Goal: Task Accomplishment & Management: Manage account settings

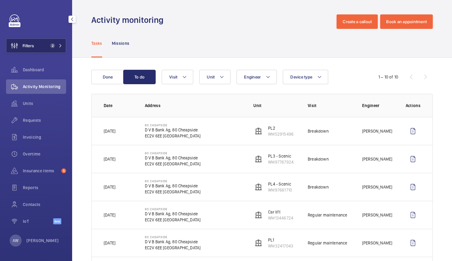
click at [55, 45] on span "2" at bounding box center [52, 45] width 5 height 5
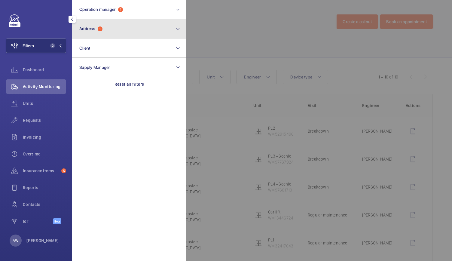
click at [98, 29] on span "1" at bounding box center [100, 28] width 5 height 5
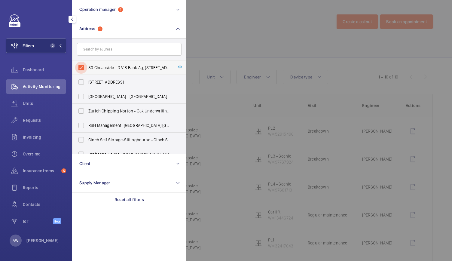
click at [83, 65] on input "80 Cheapside - D V B Bank Ag, 80 Cheapside, LONDON EC2V 6EE" at bounding box center [81, 68] width 12 height 12
checkbox input "false"
click at [40, 69] on span "Dashboard" at bounding box center [44, 70] width 43 height 6
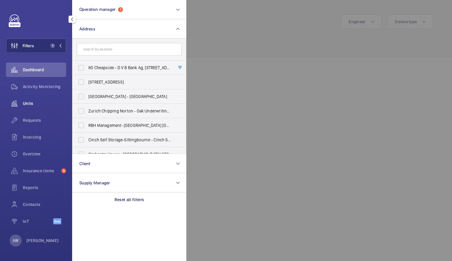
click at [32, 104] on span "Units" at bounding box center [44, 103] width 43 height 6
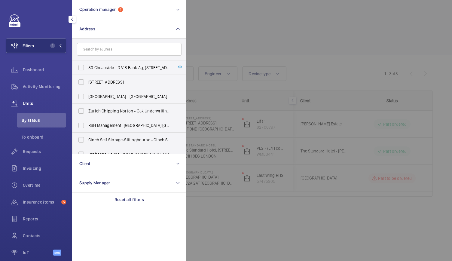
click at [288, 0] on div at bounding box center [412, 130] width 452 height 261
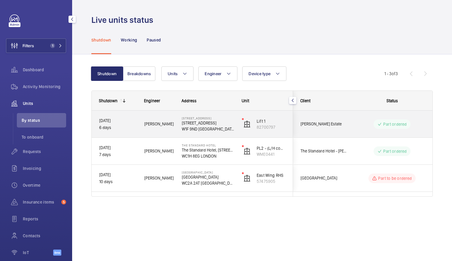
click at [139, 117] on div "Archie R." at bounding box center [155, 123] width 37 height 19
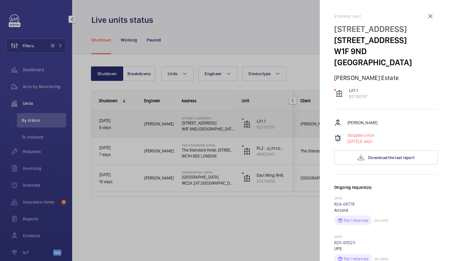
click at [139, 117] on div at bounding box center [226, 130] width 452 height 261
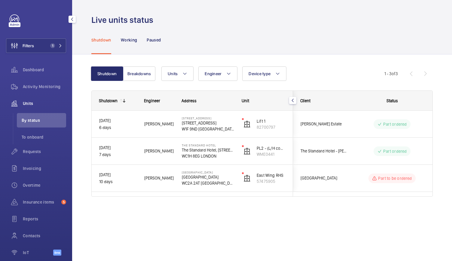
click at [139, 117] on div at bounding box center [226, 130] width 452 height 261
click at [136, 79] on button "Breakdowns" at bounding box center [139, 73] width 32 height 14
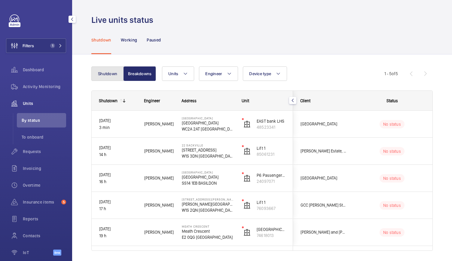
click at [104, 73] on button "Shutdown" at bounding box center [107, 73] width 32 height 14
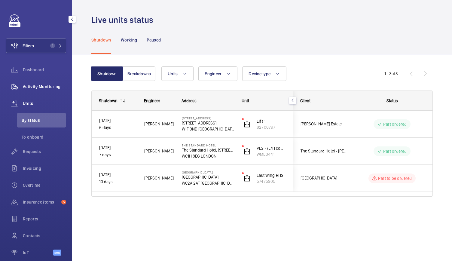
click at [46, 83] on div "Activity Monitoring" at bounding box center [36, 86] width 60 height 14
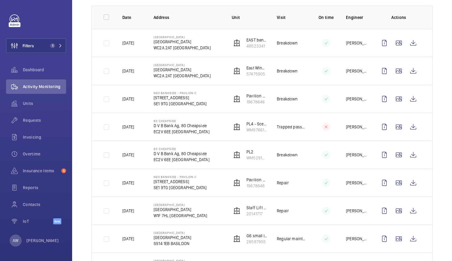
scroll to position [91, 0]
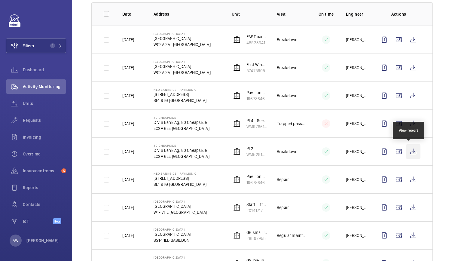
click at [407, 150] on wm-front-icon-button at bounding box center [413, 151] width 14 height 14
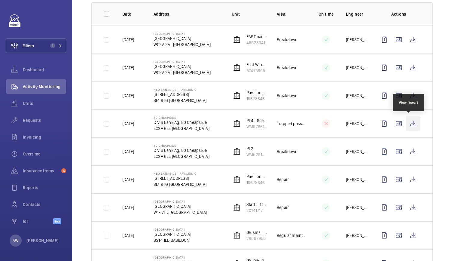
click at [408, 124] on wm-front-icon-button at bounding box center [413, 123] width 14 height 14
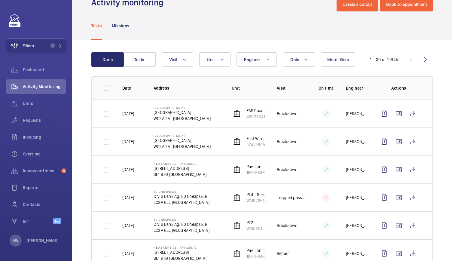
scroll to position [0, 0]
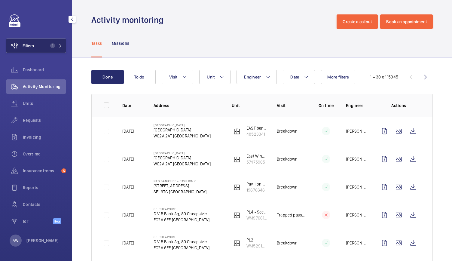
click at [62, 53] on button "Filters 1" at bounding box center [36, 45] width 60 height 14
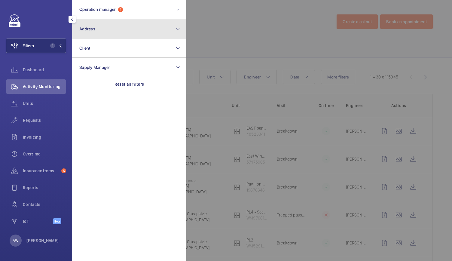
click at [103, 27] on button "Address" at bounding box center [129, 28] width 114 height 19
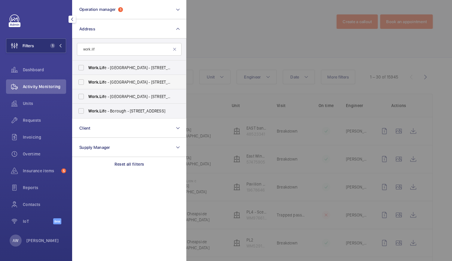
type input "work.lif"
click at [101, 79] on span "Work.Lif e - Cowcross Street - 67 Cowcross St, LONDON EC1M 6DW" at bounding box center [129, 82] width 83 height 6
click at [87, 79] on input "Work.Lif e - Cowcross Street - 67 Cowcross St, LONDON EC1M 6DW" at bounding box center [81, 82] width 12 height 12
checkbox input "true"
click at [256, 35] on div at bounding box center [412, 130] width 452 height 261
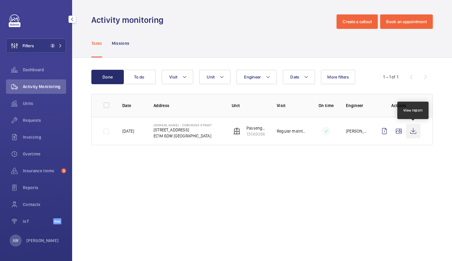
click at [415, 134] on wm-front-icon-button at bounding box center [413, 131] width 14 height 14
click at [34, 205] on span "Contacts" at bounding box center [44, 204] width 43 height 6
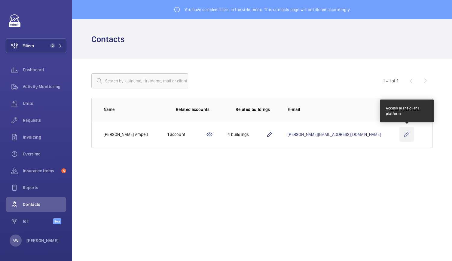
click at [407, 131] on wm-front-icon-button at bounding box center [406, 134] width 14 height 14
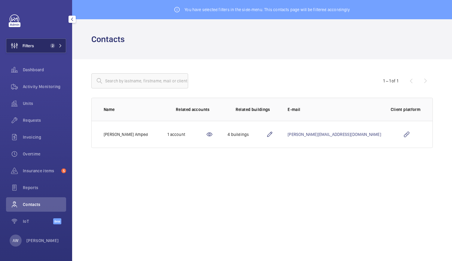
click at [46, 52] on button "Filters 2" at bounding box center [36, 45] width 60 height 14
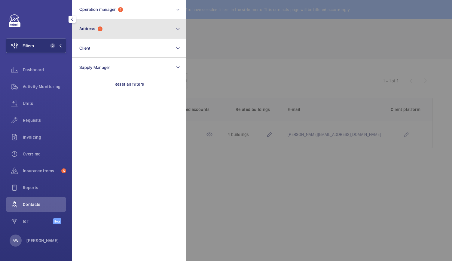
click at [93, 29] on span "Address" at bounding box center [87, 28] width 16 height 5
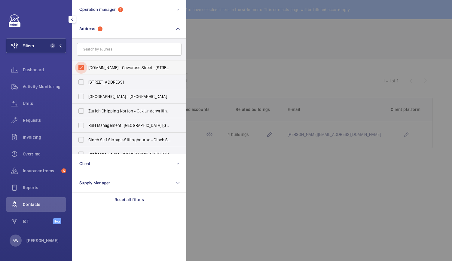
click at [84, 68] on input "Work.Life - Cowcross Street - 67 Cowcross St, LONDON EC1M 6DW" at bounding box center [81, 68] width 12 height 12
checkbox input "false"
click at [99, 50] on input "text" at bounding box center [129, 49] width 104 height 13
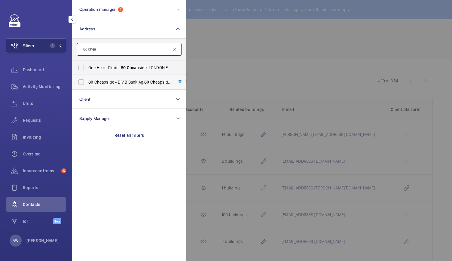
type input "80 chea"
click at [104, 80] on span "80 Chea pside - D V B Bank Ag, 80 Chea pside, LONDON EC2V 6EE" at bounding box center [129, 82] width 83 height 6
click at [87, 80] on input "80 Chea pside - D V B Bank Ag, 80 Chea pside, LONDON EC2V 6EE" at bounding box center [81, 82] width 12 height 12
checkbox input "true"
click at [50, 89] on span "Activity Monitoring" at bounding box center [44, 86] width 43 height 6
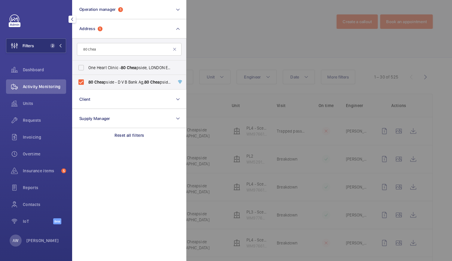
click at [198, 20] on div at bounding box center [412, 130] width 452 height 261
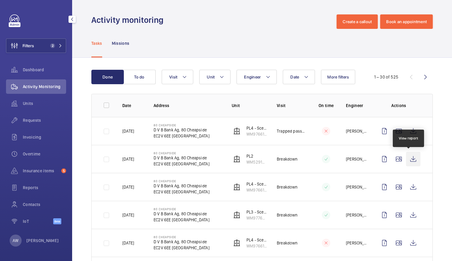
click at [406, 158] on wm-front-icon-button at bounding box center [413, 159] width 14 height 14
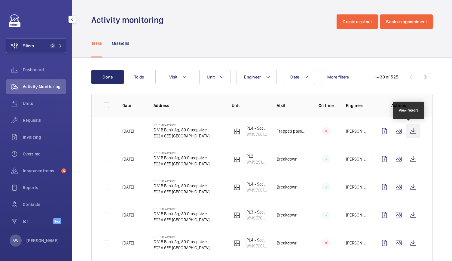
click at [409, 132] on wm-front-icon-button at bounding box center [413, 131] width 14 height 14
click at [410, 130] on wm-front-icon-button at bounding box center [413, 131] width 14 height 14
click at [144, 78] on button "To do" at bounding box center [139, 77] width 32 height 14
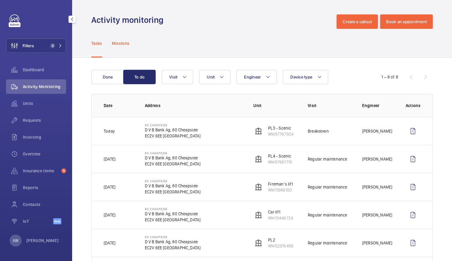
click at [123, 44] on p "Missions" at bounding box center [121, 43] width 18 height 6
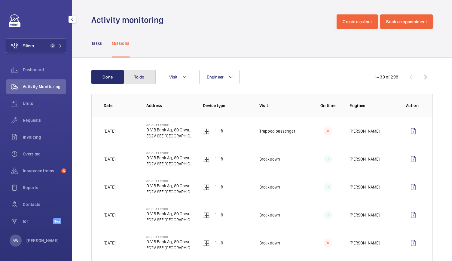
click at [142, 75] on button "To do" at bounding box center [139, 77] width 32 height 14
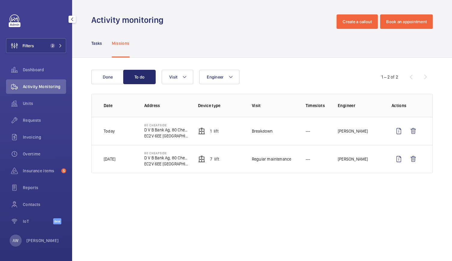
click at [201, 131] on img at bounding box center [201, 130] width 7 height 7
click at [95, 41] on p "Tasks" at bounding box center [96, 43] width 11 height 6
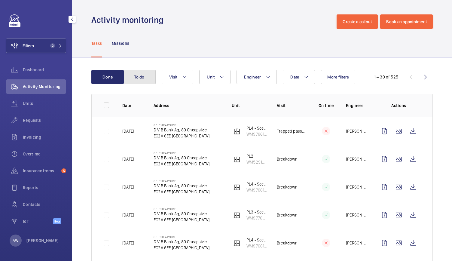
click at [138, 80] on button "To do" at bounding box center [139, 77] width 32 height 14
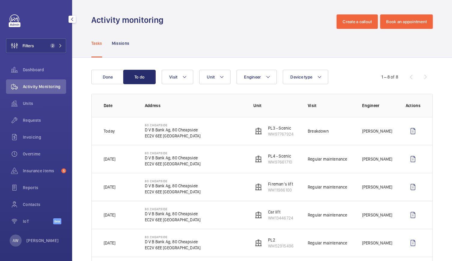
click at [398, 44] on div "Tasks Missions" at bounding box center [261, 43] width 341 height 29
click at [371, 47] on div "Tasks Missions" at bounding box center [261, 43] width 341 height 29
click at [47, 50] on button "Filters 2" at bounding box center [36, 45] width 60 height 14
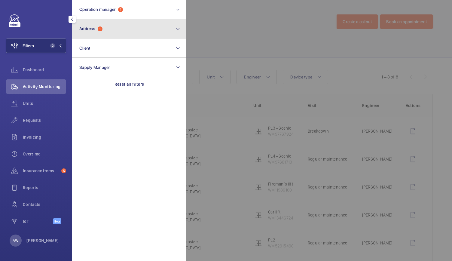
click at [95, 30] on span "Address" at bounding box center [87, 28] width 16 height 5
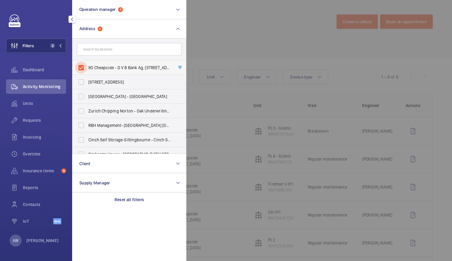
click at [81, 64] on input "80 Cheapside - D V B Bank Ag, 80 Cheapside, LONDON EC2V 6EE" at bounding box center [81, 68] width 12 height 12
checkbox input "false"
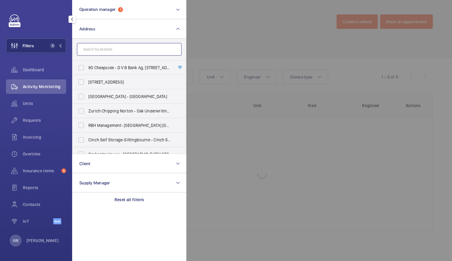
click at [93, 44] on input "text" at bounding box center [129, 49] width 104 height 13
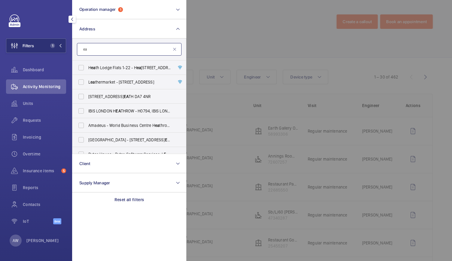
type input "e"
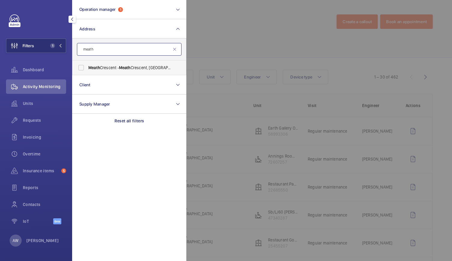
type input "meath"
click at [94, 70] on span "Meath" at bounding box center [94, 67] width 12 height 5
click at [87, 70] on input "Meath Crescent - Meath Crescent, LONDON E2 0QG" at bounding box center [81, 68] width 12 height 12
checkbox input "true"
click at [232, 35] on div at bounding box center [412, 130] width 452 height 261
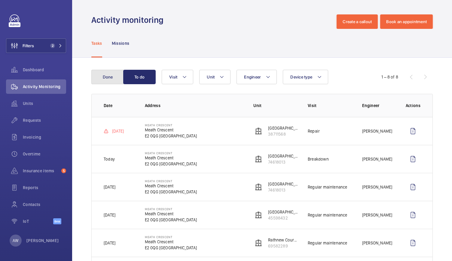
click at [109, 81] on button "Done" at bounding box center [107, 77] width 32 height 14
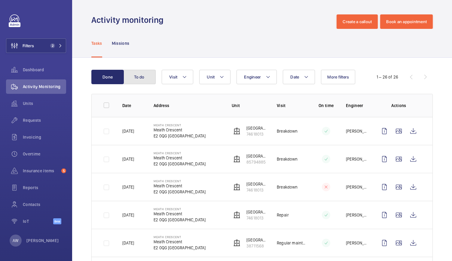
click at [143, 80] on button "To do" at bounding box center [139, 77] width 32 height 14
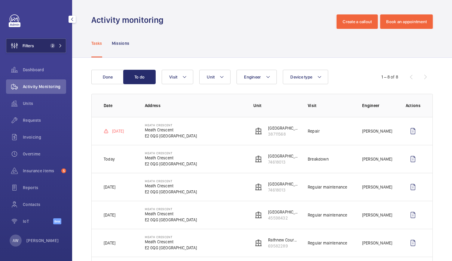
click at [53, 42] on button "Filters 2" at bounding box center [36, 45] width 60 height 14
